Goal: Find specific page/section: Find specific page/section

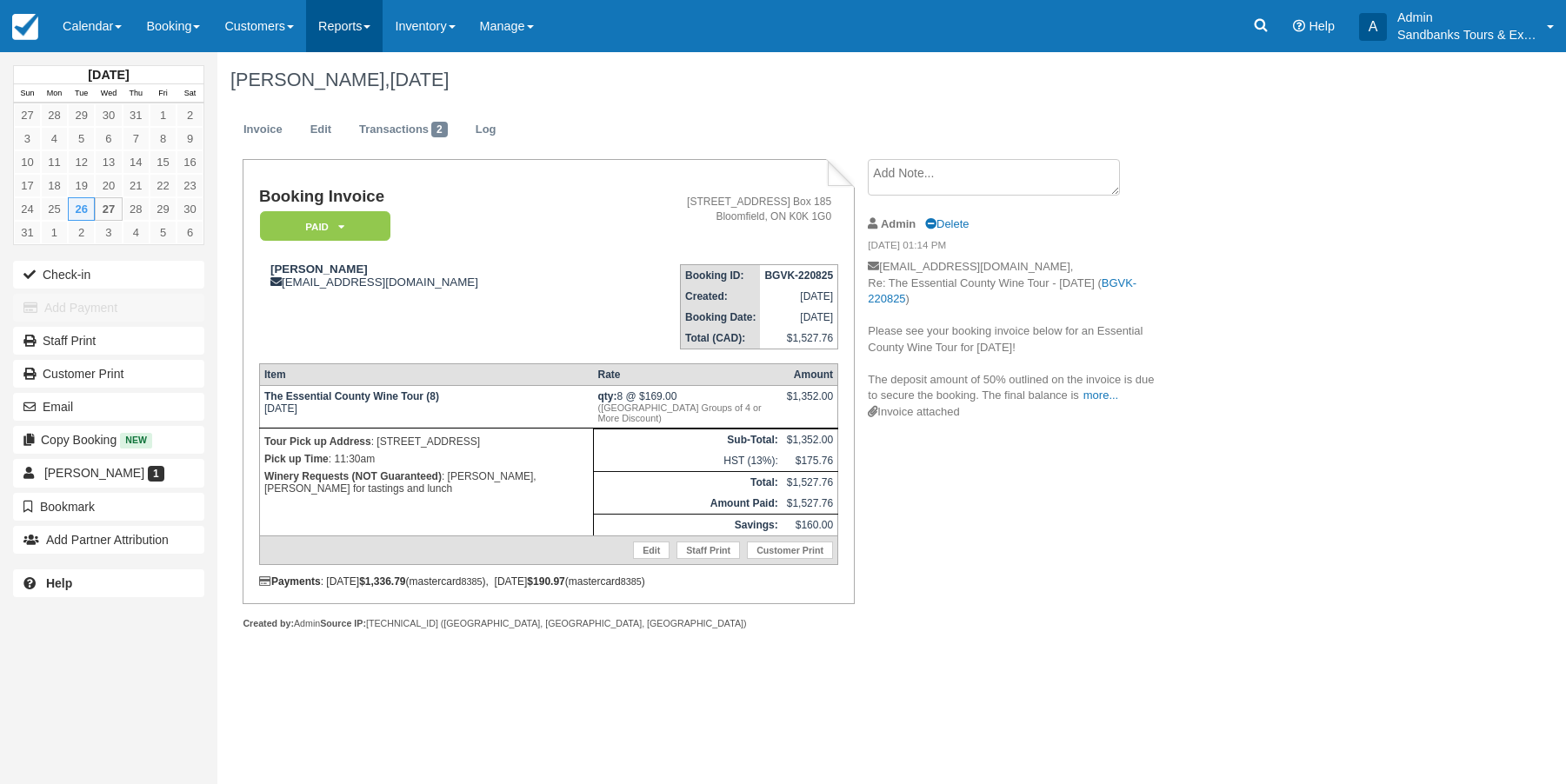
click at [363, 29] on link "Reports" at bounding box center [344, 26] width 76 height 52
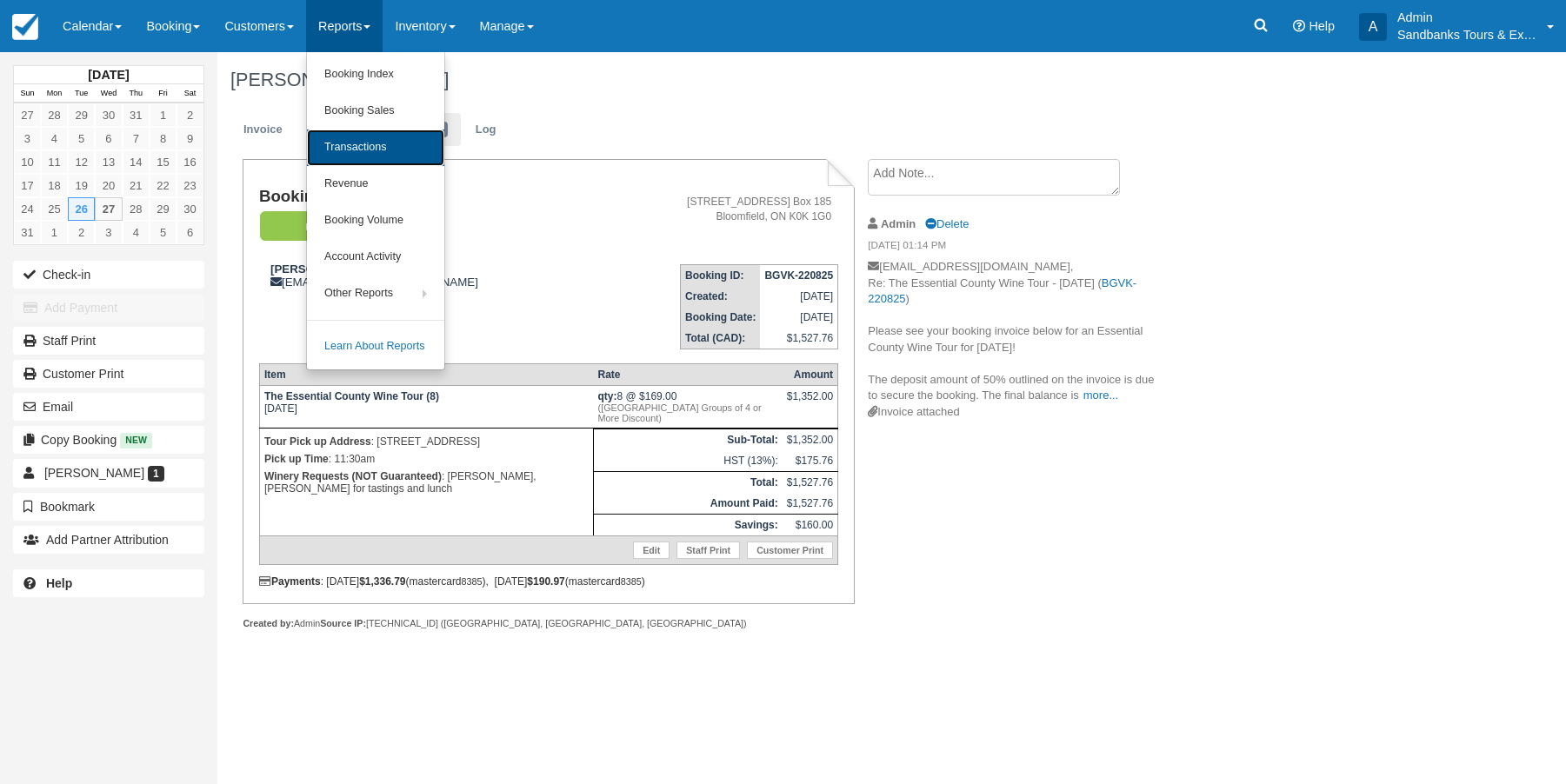
click at [366, 138] on link "Transactions" at bounding box center [376, 148] width 137 height 36
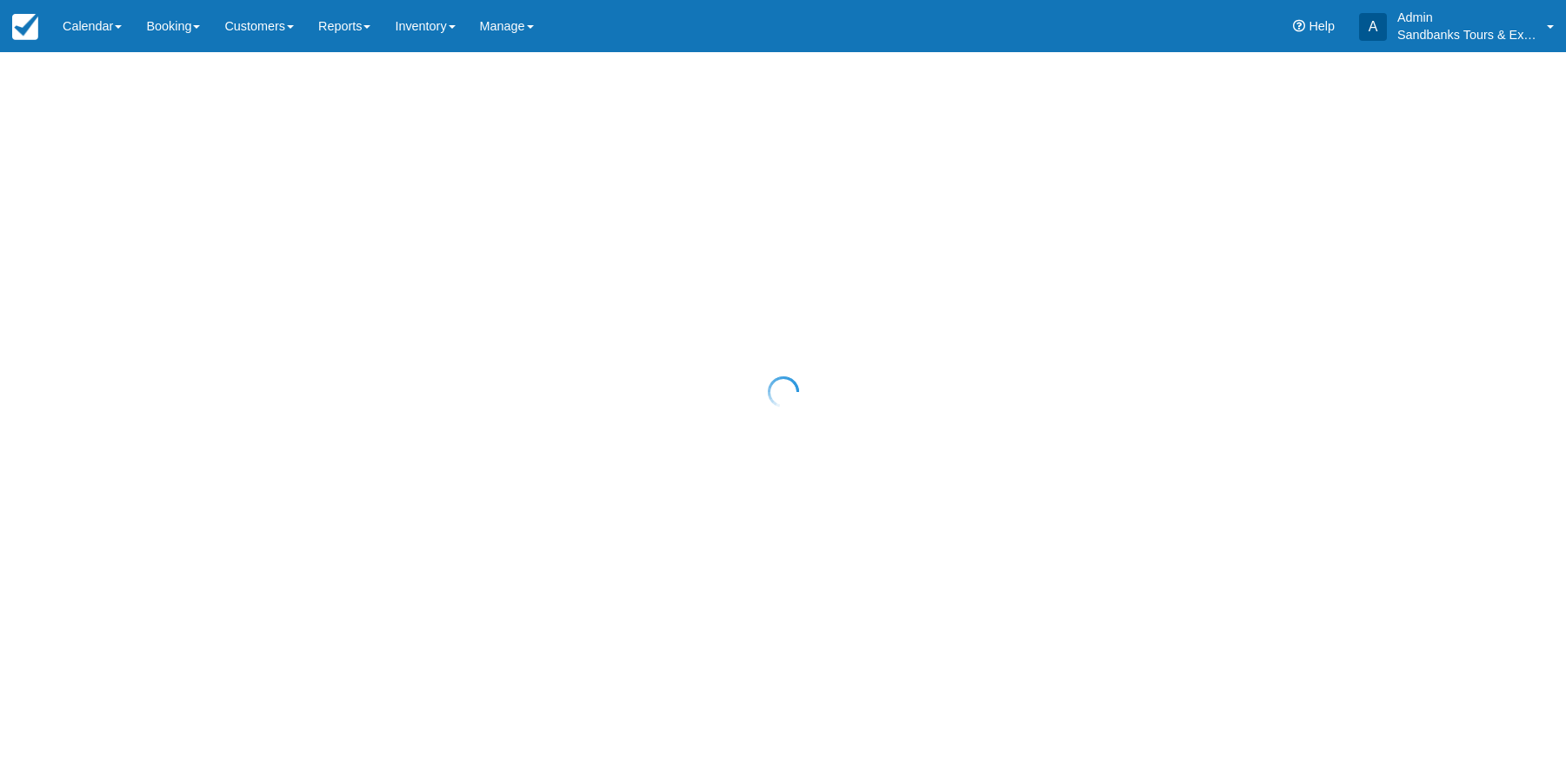
select select "10"
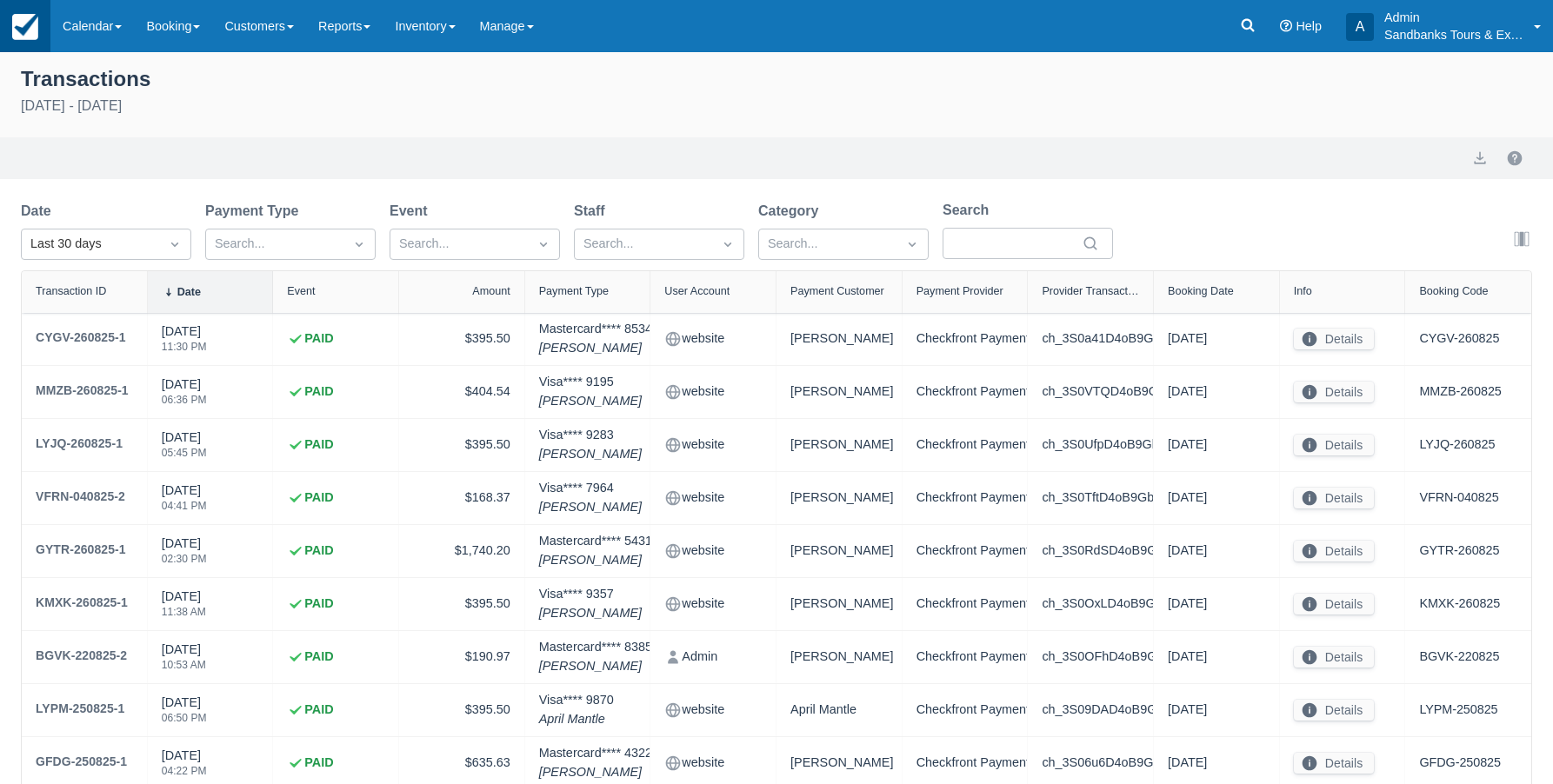
click at [18, 14] on img at bounding box center [25, 27] width 26 height 26
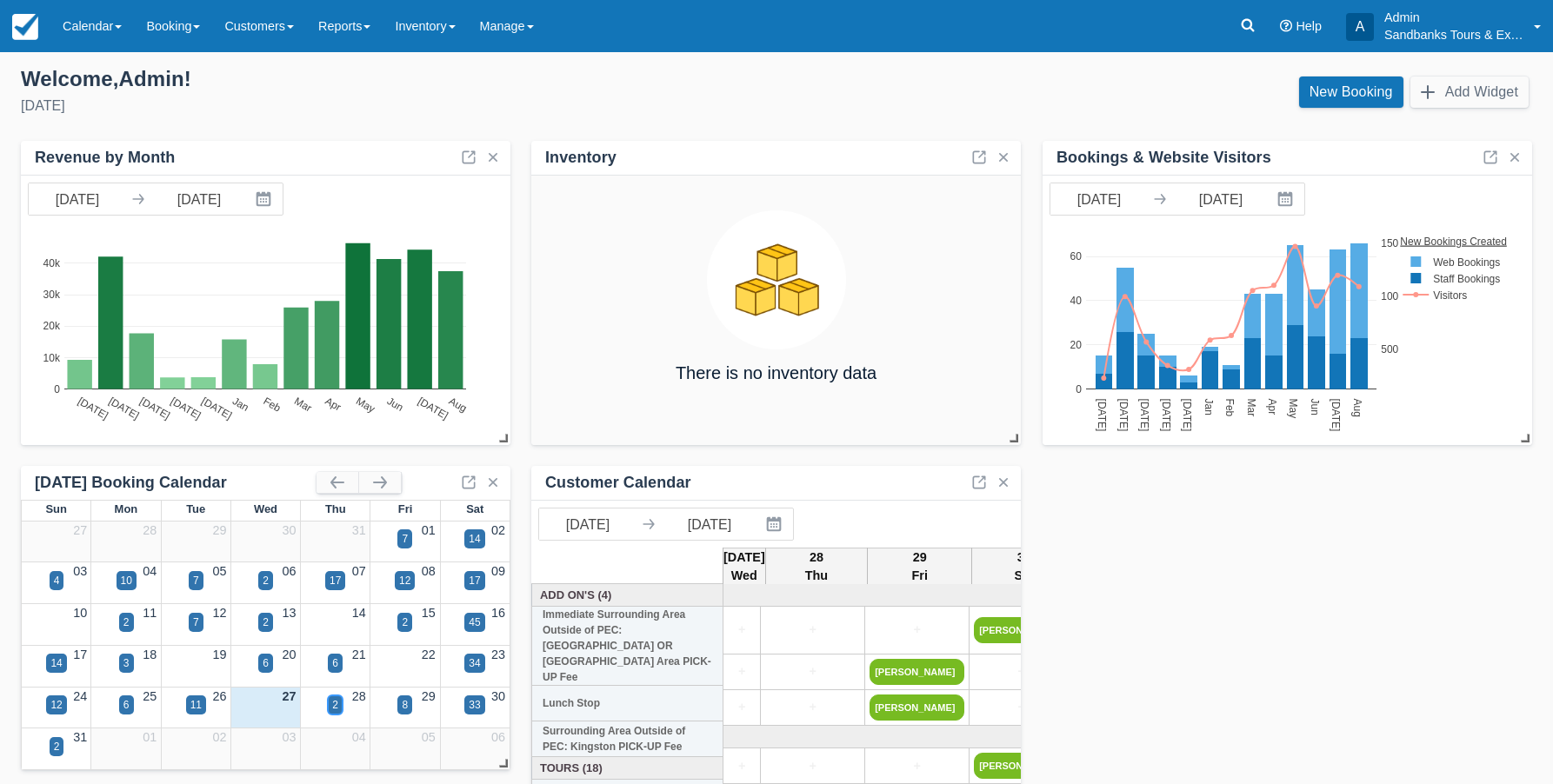
click at [338, 704] on div "2" at bounding box center [335, 704] width 15 height 19
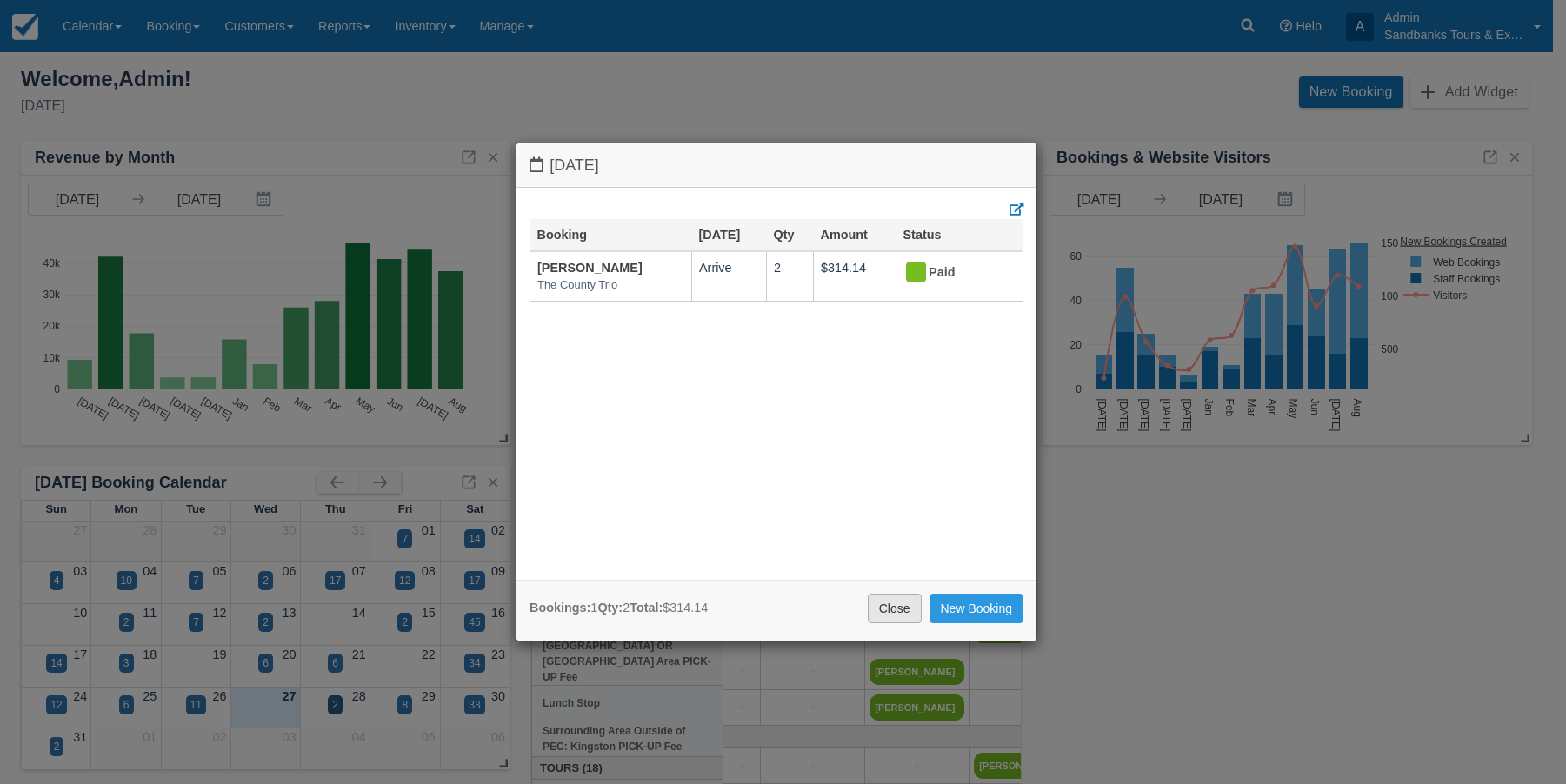
click at [892, 610] on link "Close" at bounding box center [895, 609] width 54 height 30
